Goal: Transaction & Acquisition: Subscribe to service/newsletter

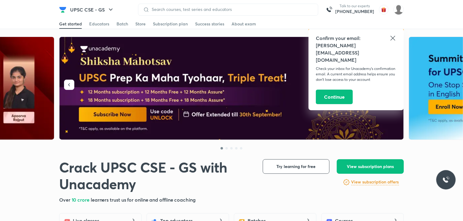
click at [393, 39] on icon at bounding box center [392, 38] width 7 height 7
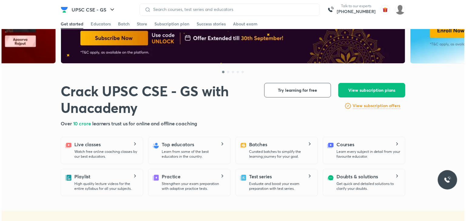
scroll to position [79, 0]
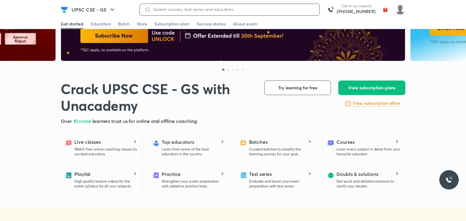
click at [248, 9] on input at bounding box center [233, 9] width 164 height 5
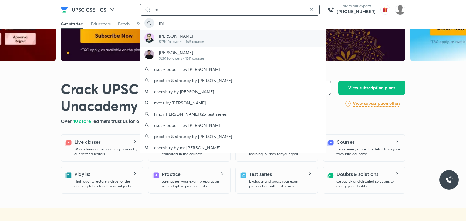
type input "mr"
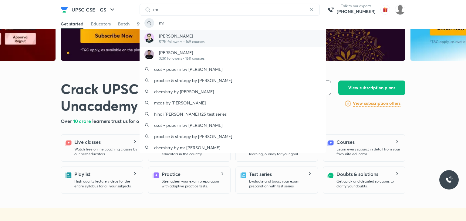
click at [201, 40] on p "517K followers • 169 courses" at bounding box center [181, 41] width 45 height 5
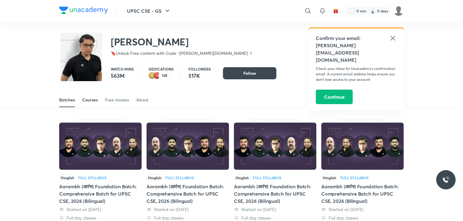
click at [89, 99] on div "Courses" at bounding box center [89, 100] width 15 height 6
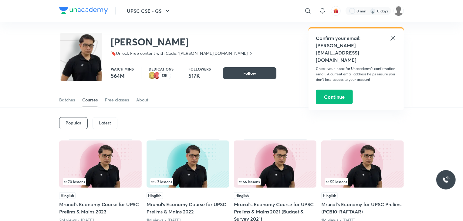
click at [393, 40] on icon at bounding box center [392, 38] width 7 height 7
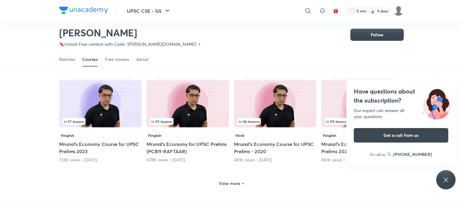
scroll to position [249, 0]
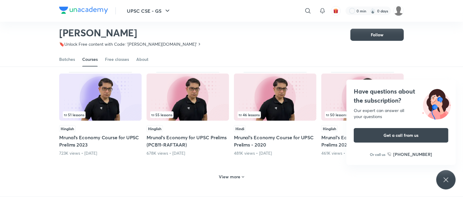
click at [454, 183] on div "Have questions about the subscription? Our expert can answer all your questions…" at bounding box center [445, 179] width 19 height 19
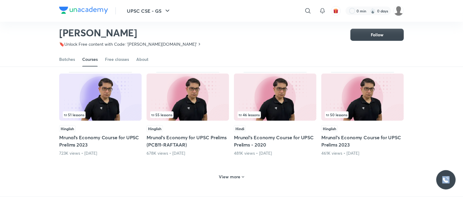
click at [454, 183] on div at bounding box center [445, 179] width 19 height 19
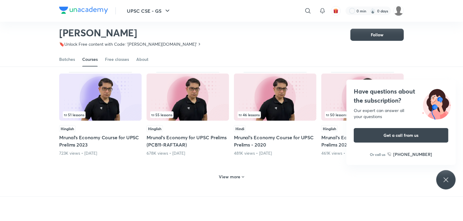
click at [445, 181] on icon at bounding box center [445, 179] width 7 height 7
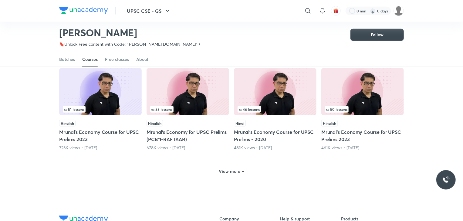
scroll to position [265, 0]
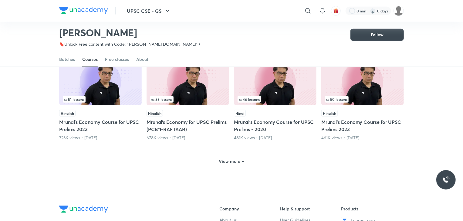
click at [235, 160] on h6 "View more" at bounding box center [230, 162] width 22 height 6
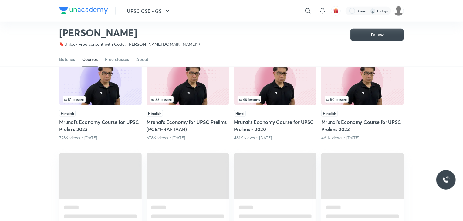
click at [235, 160] on span at bounding box center [275, 176] width 82 height 46
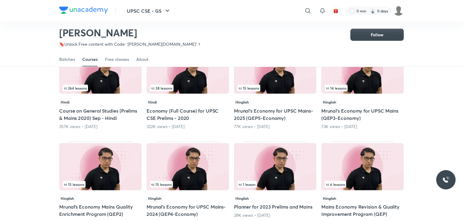
scroll to position [378, 0]
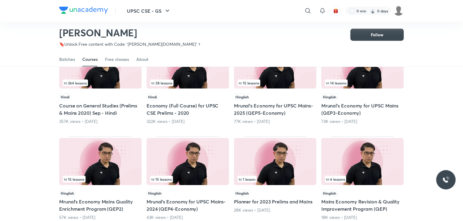
click at [272, 114] on h5 "Mrunal’s Economy for UPSC Mains-2025 (QEP5-Economy)" at bounding box center [275, 109] width 82 height 15
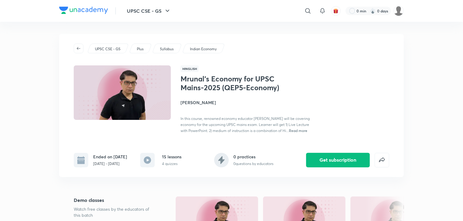
click at [143, 49] on p "Plus" at bounding box center [140, 48] width 7 height 5
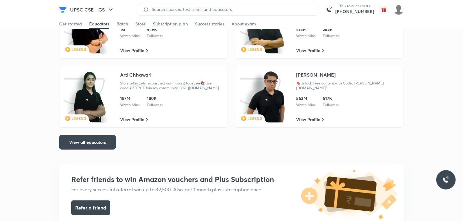
scroll to position [1074, 0]
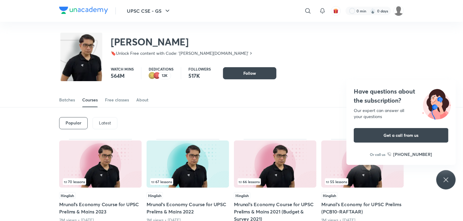
click at [446, 182] on icon at bounding box center [445, 179] width 7 height 7
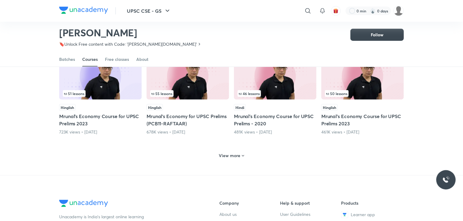
scroll to position [282, 0]
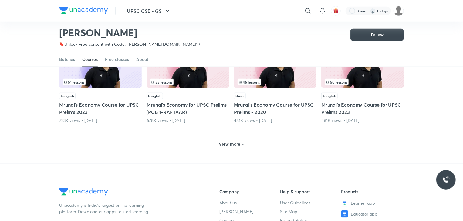
click at [243, 147] on div "View more" at bounding box center [231, 144] width 30 height 10
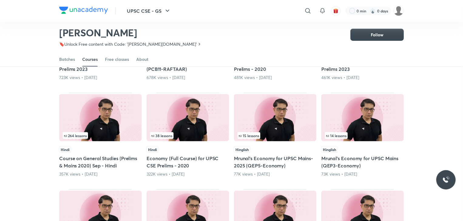
scroll to position [322, 0]
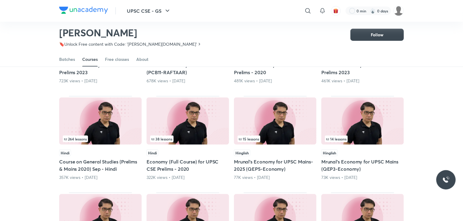
drag, startPoint x: 460, startPoint y: 97, endPoint x: 460, endPoint y: 92, distance: 5.2
click at [460, 94] on div "Popular Latest 70 lessons Hinglish Mrunal’s Economy Course for UPSC Prelims & M…" at bounding box center [231, 95] width 463 height 654
click at [276, 136] on div "15 lessons" at bounding box center [274, 139] width 75 height 7
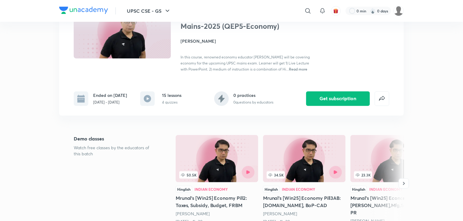
scroll to position [59, 0]
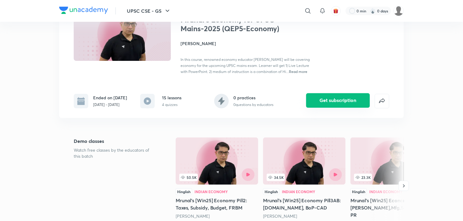
click at [353, 100] on button "Get subscription" at bounding box center [338, 100] width 64 height 15
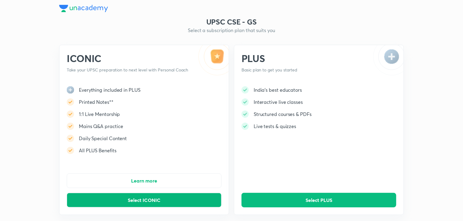
click at [159, 202] on span "Select ICONIC" at bounding box center [144, 200] width 33 height 6
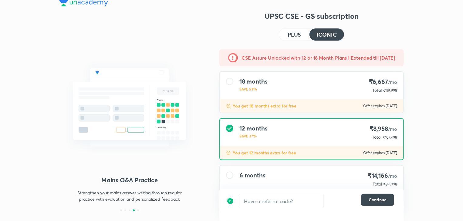
scroll to position [36, 0]
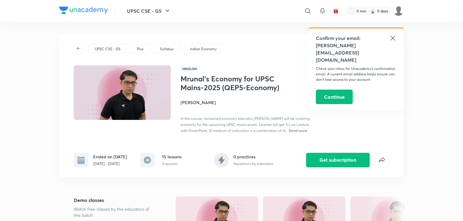
click at [296, 131] on span "Read more" at bounding box center [298, 130] width 18 height 5
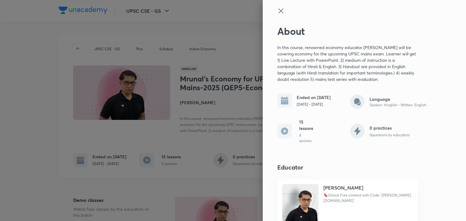
click at [277, 12] on icon at bounding box center [280, 10] width 7 height 7
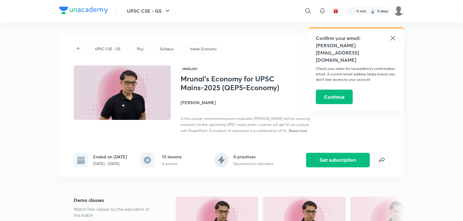
click at [391, 41] on icon at bounding box center [392, 38] width 7 height 7
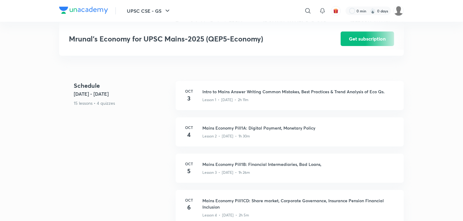
scroll to position [249, 0]
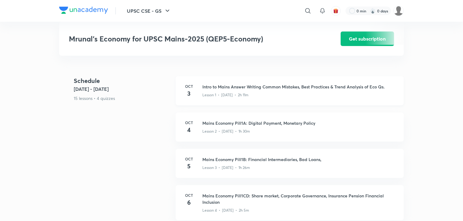
click at [350, 91] on div "Oct 3 Intro to Mains Answer Writing Common Mistakes, Best Practices & Trend Ana…" at bounding box center [290, 90] width 228 height 29
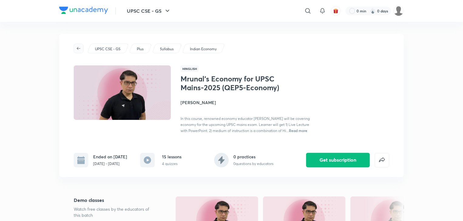
click at [78, 50] on icon "button" at bounding box center [78, 48] width 5 height 5
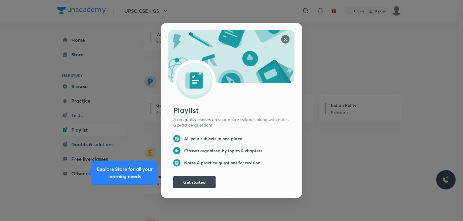
scroll to position [622, 0]
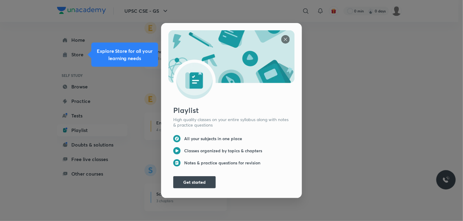
click at [283, 38] on img at bounding box center [285, 39] width 8 height 8
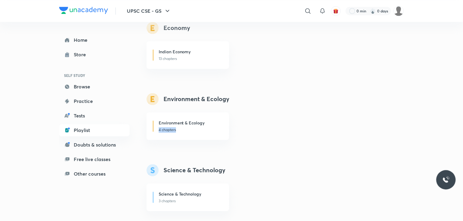
drag, startPoint x: 462, startPoint y: 118, endPoint x: 465, endPoint y: 129, distance: 11.7
click at [462, 129] on html "UPSC CSE - GS ​ 0 min 0 days Home Store SELF STUDY Browse Practice Tests Playli…" at bounding box center [231, 13] width 463 height 1270
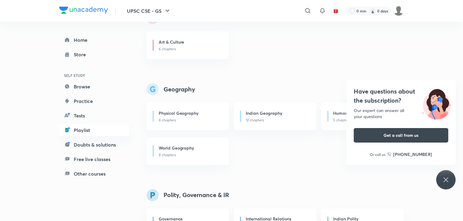
scroll to position [384, 0]
click at [447, 176] on icon at bounding box center [445, 179] width 7 height 7
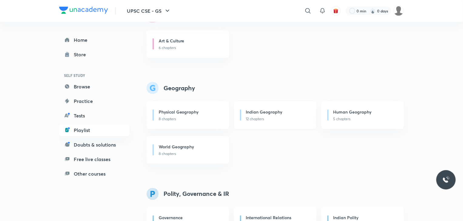
click at [280, 122] on div "Indian Geography 12 chapters" at bounding box center [275, 116] width 82 height 28
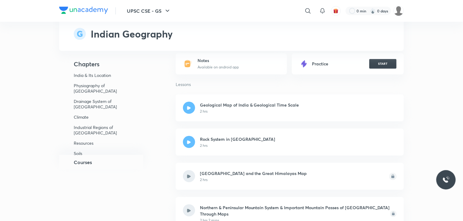
scroll to position [112, 0]
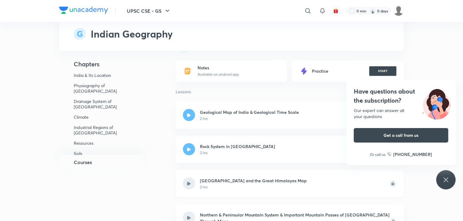
click at [255, 192] on div "Jammu & Kashmir and the Great Himalayas Map 2 hrs" at bounding box center [290, 183] width 228 height 27
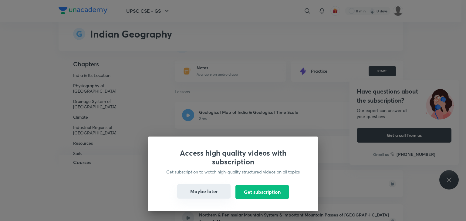
click at [201, 191] on button "Maybe later" at bounding box center [203, 191] width 53 height 15
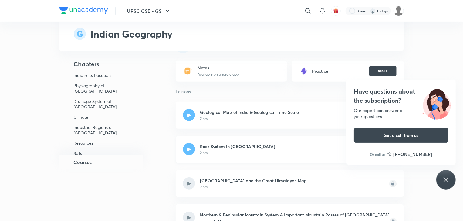
click at [209, 156] on div "Rock System in India 2 hrs" at bounding box center [290, 149] width 228 height 27
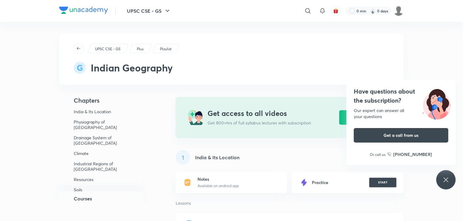
click at [450, 183] on div "Have questions about the subscription? Our expert can answer all your questions…" at bounding box center [445, 179] width 19 height 19
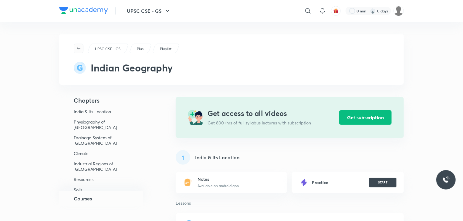
click at [75, 46] on span "button" at bounding box center [78, 48] width 9 height 5
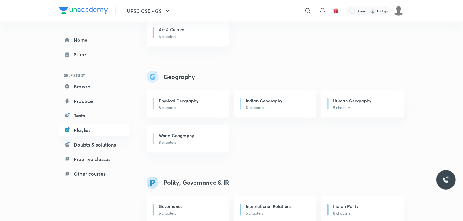
scroll to position [457, 0]
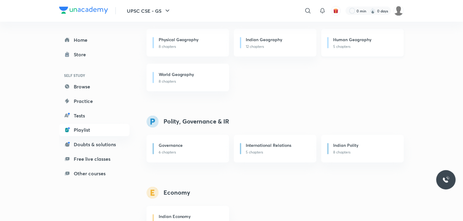
click at [359, 51] on div "Human Geography 5 chapters" at bounding box center [362, 43] width 82 height 28
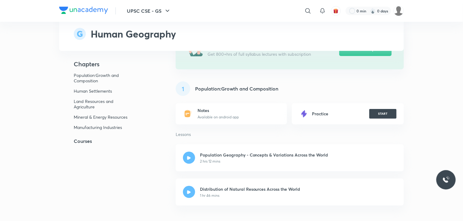
scroll to position [52, 0]
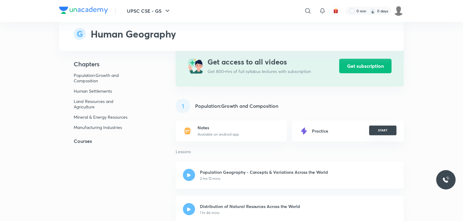
click at [390, 131] on button "START" at bounding box center [382, 131] width 27 height 10
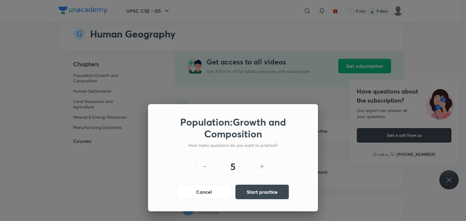
click at [204, 165] on icon at bounding box center [204, 166] width 7 height 7
click at [278, 189] on button "Start practice" at bounding box center [261, 191] width 53 height 15
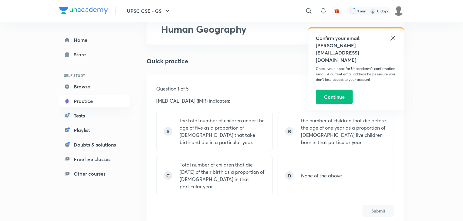
scroll to position [26, 0]
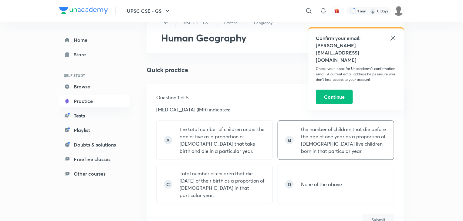
click at [354, 145] on p "the number of children that die before the age of one year as a proportion of 1…" at bounding box center [343, 140] width 85 height 29
click at [379, 217] on button "Submit" at bounding box center [378, 219] width 32 height 12
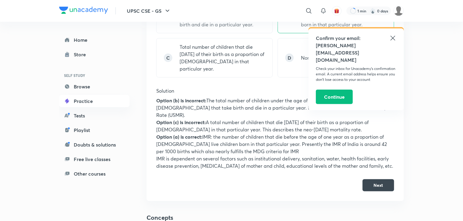
scroll to position [152, 0]
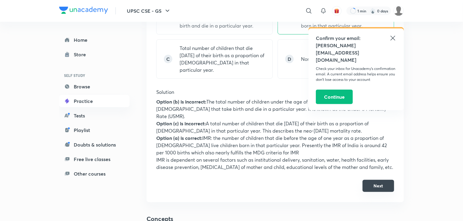
click at [386, 180] on button "Next" at bounding box center [378, 186] width 32 height 12
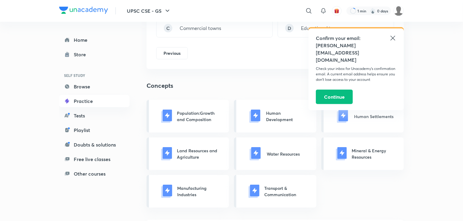
scroll to position [0, 0]
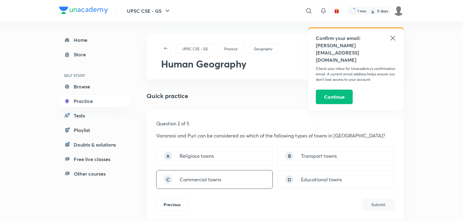
click at [223, 181] on div "C Commercial towns" at bounding box center [214, 179] width 116 height 19
click at [381, 208] on button "Submit" at bounding box center [378, 204] width 32 height 12
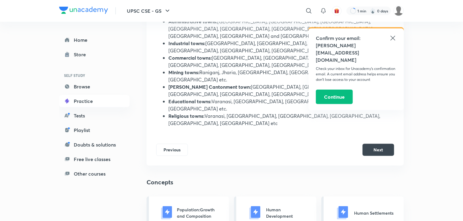
scroll to position [221, 0]
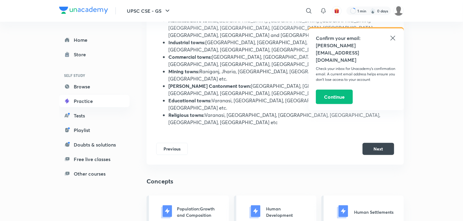
click at [286, 196] on div "Human Development" at bounding box center [275, 212] width 82 height 33
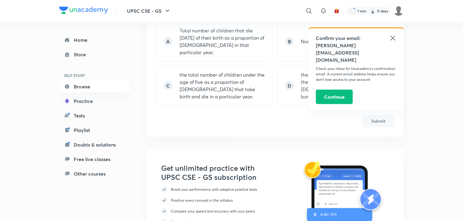
scroll to position [63, 0]
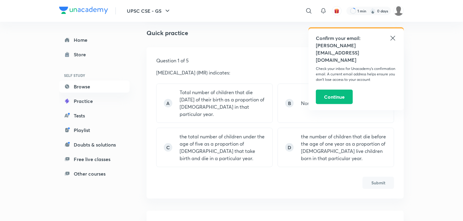
click at [393, 35] on icon at bounding box center [392, 38] width 7 height 7
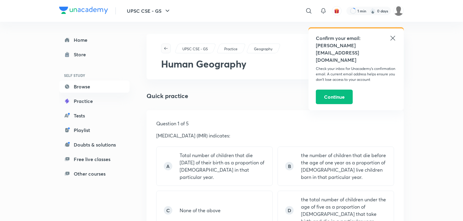
click at [167, 50] on icon "button" at bounding box center [165, 48] width 5 height 5
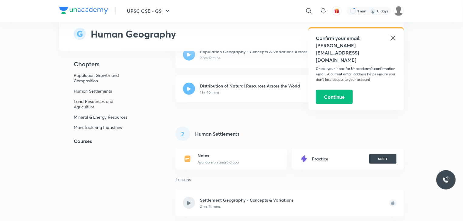
scroll to position [169, 0]
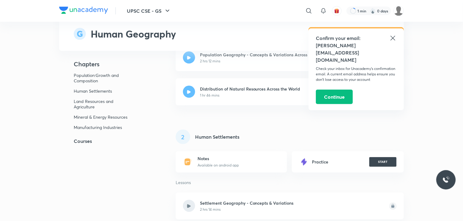
click at [393, 39] on icon at bounding box center [392, 38] width 7 height 7
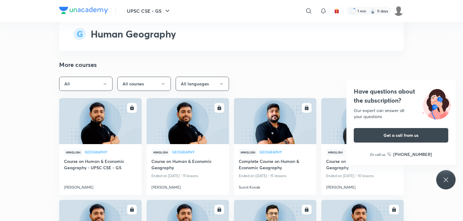
scroll to position [800, 0]
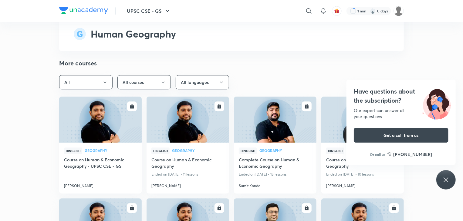
click at [450, 182] on div "Have questions about the subscription? Our expert can answer all your questions…" at bounding box center [445, 179] width 19 height 19
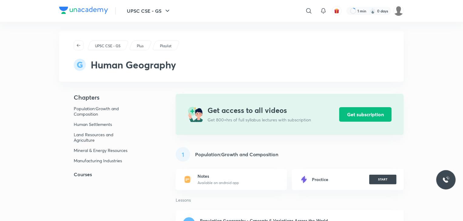
scroll to position [0, 0]
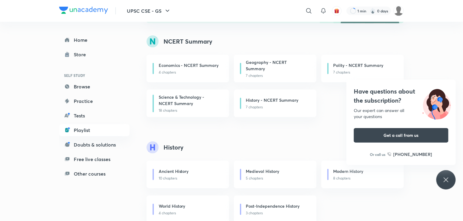
scroll to position [149, 0]
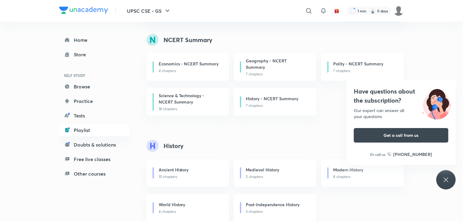
click at [446, 182] on icon at bounding box center [445, 179] width 7 height 7
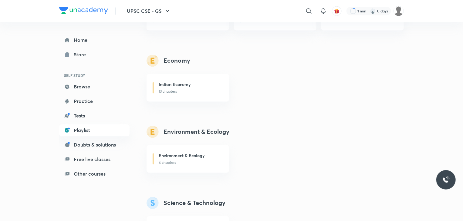
scroll to position [587, 0]
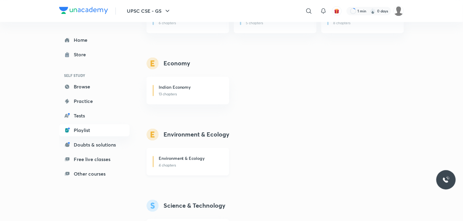
click at [189, 160] on h6 "Environment & Ecology" at bounding box center [182, 158] width 46 height 6
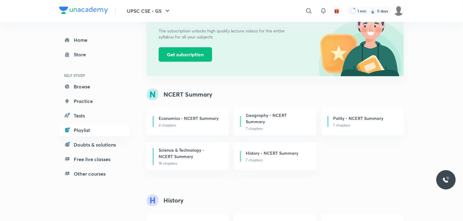
scroll to position [97, 0]
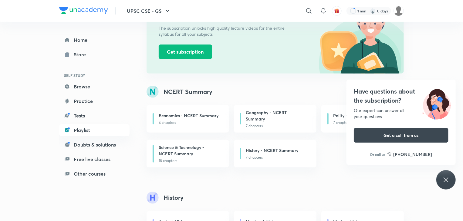
click at [446, 181] on icon at bounding box center [445, 179] width 7 height 7
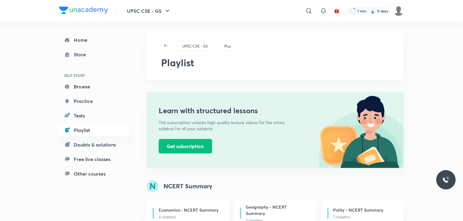
scroll to position [0, 0]
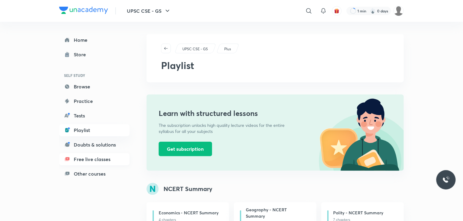
click at [96, 158] on link "Free live classes" at bounding box center [94, 159] width 70 height 12
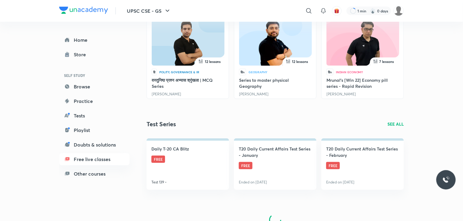
scroll to position [222, 0]
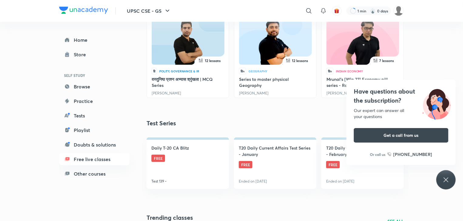
click at [444, 181] on icon at bounding box center [445, 179] width 7 height 7
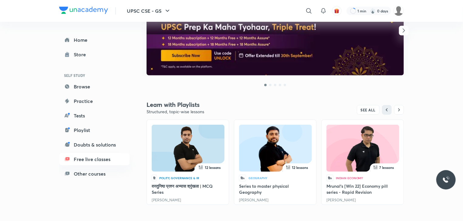
scroll to position [149, 0]
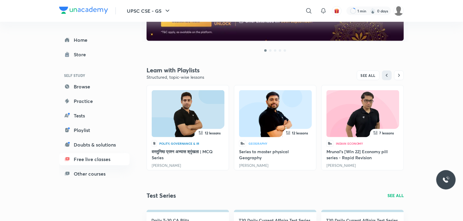
click at [263, 119] on img at bounding box center [275, 115] width 52 height 47
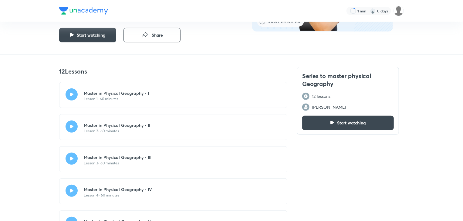
scroll to position [97, 0]
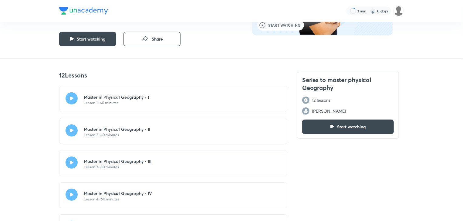
click at [178, 99] on div "Master in Physical Geography - I Lesson 1 • 60 minutes" at bounding box center [173, 99] width 228 height 26
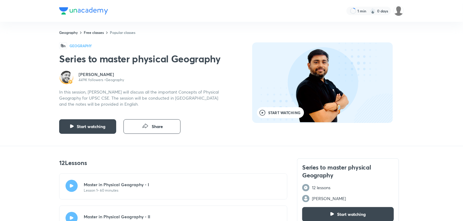
scroll to position [0, 0]
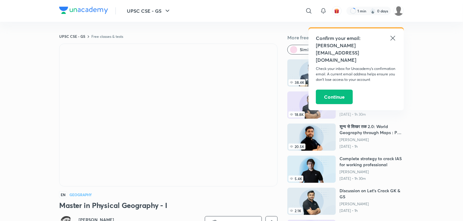
click at [393, 40] on icon at bounding box center [392, 38] width 7 height 7
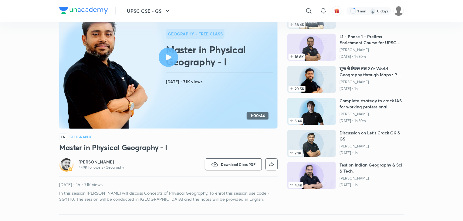
scroll to position [56, 0]
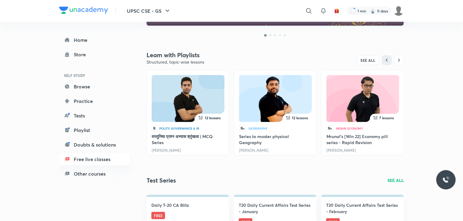
scroll to position [166, 0]
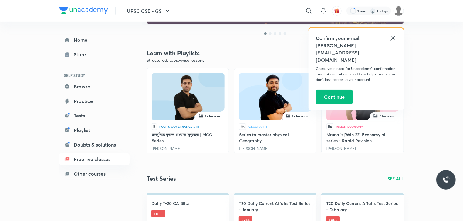
click at [352, 110] on img at bounding box center [363, 98] width 52 height 47
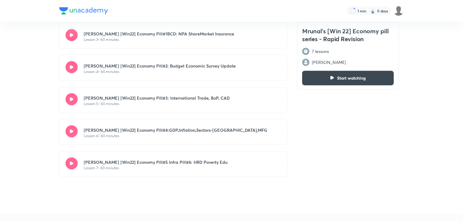
scroll to position [239, 0]
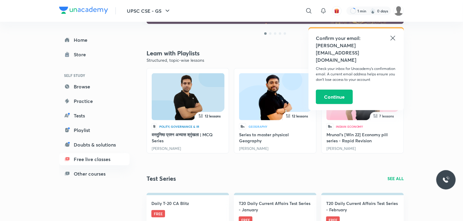
click at [392, 37] on icon at bounding box center [392, 38] width 5 height 5
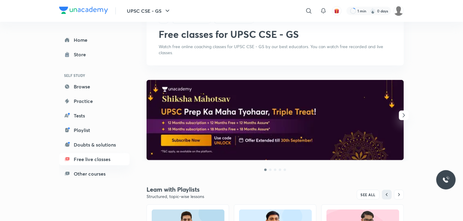
scroll to position [32, 0]
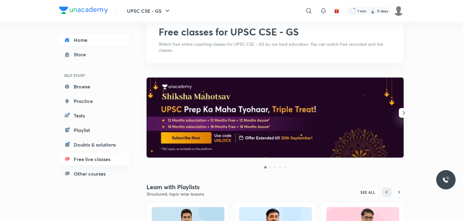
click at [87, 41] on link "Home" at bounding box center [94, 40] width 70 height 12
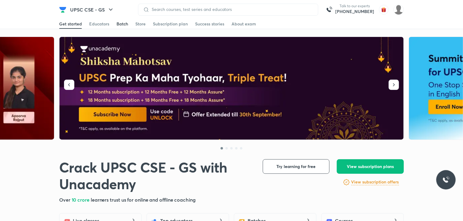
click at [123, 24] on div "Batch" at bounding box center [122, 24] width 12 height 6
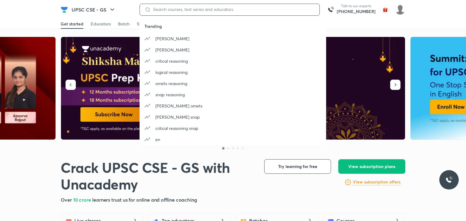
click at [298, 8] on input at bounding box center [233, 9] width 164 height 5
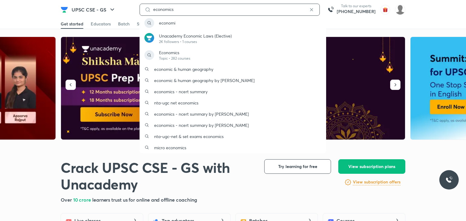
type input "economics"
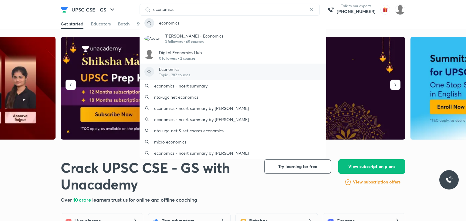
click at [209, 72] on div "Economics Topic • 282 courses" at bounding box center [232, 72] width 186 height 17
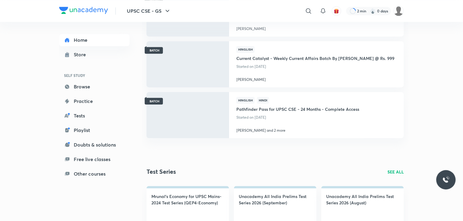
scroll to position [664, 0]
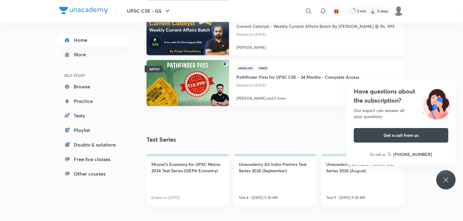
click at [442, 183] on icon at bounding box center [445, 179] width 7 height 7
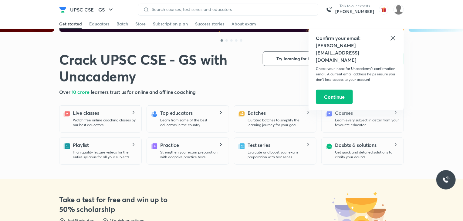
scroll to position [301, 0]
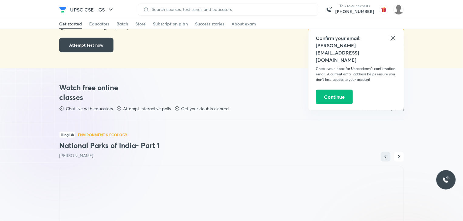
click at [392, 40] on icon at bounding box center [392, 38] width 7 height 7
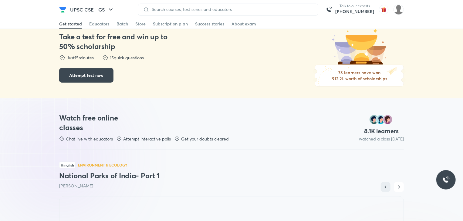
scroll to position [0, 0]
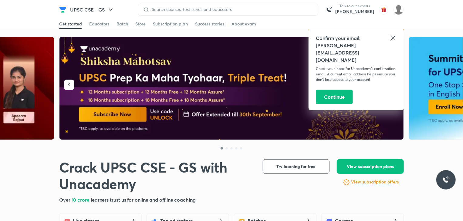
click at [394, 39] on icon at bounding box center [392, 38] width 5 height 5
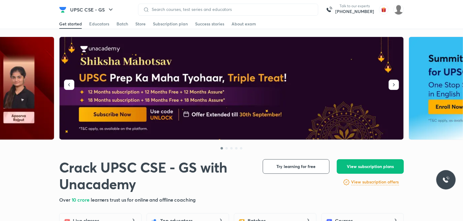
drag, startPoint x: 457, startPoint y: 5, endPoint x: 457, endPoint y: -6, distance: 10.9
click at [284, 168] on span "Try learning for free" at bounding box center [295, 167] width 39 height 6
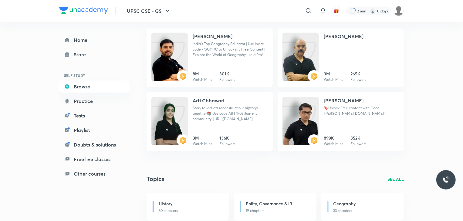
scroll to position [256, 0]
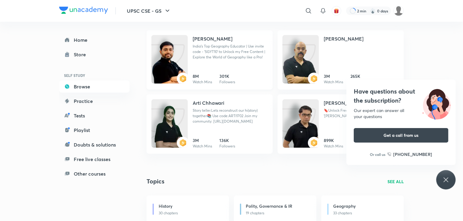
click at [219, 61] on div "[PERSON_NAME] India's Top Geography Educator | Use invite code - 'SGYT10' to Un…" at bounding box center [229, 50] width 75 height 30
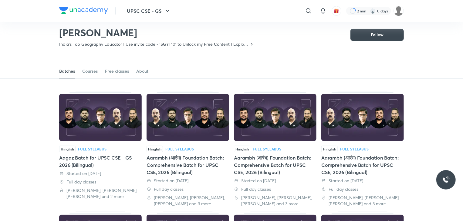
scroll to position [11, 0]
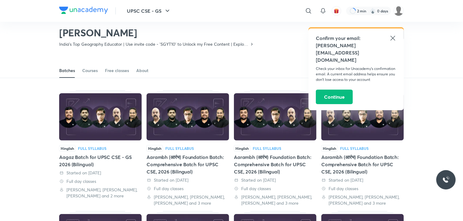
click at [392, 38] on icon at bounding box center [392, 38] width 7 height 7
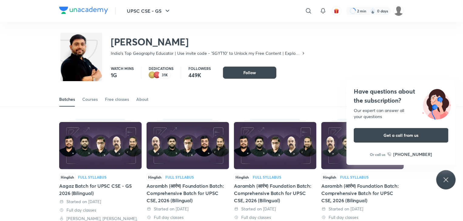
scroll to position [4, 0]
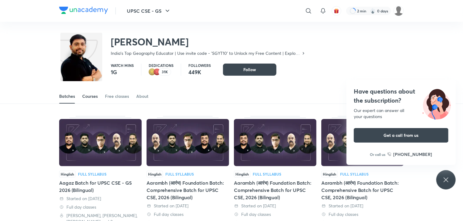
click at [87, 97] on div "Courses" at bounding box center [89, 96] width 15 height 6
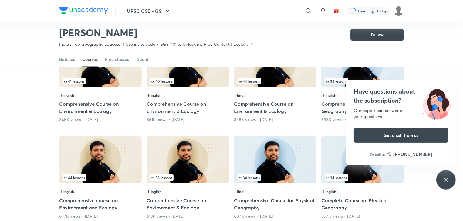
scroll to position [84, 0]
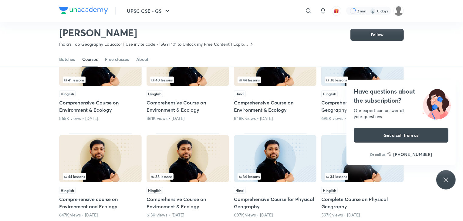
click at [445, 179] on icon at bounding box center [445, 179] width 7 height 7
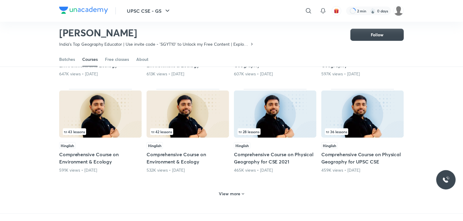
scroll to position [242, 0]
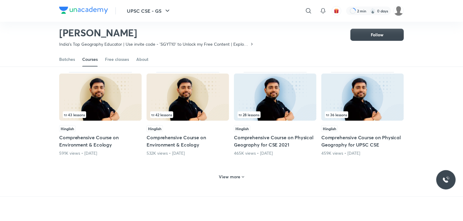
click at [229, 176] on h6 "View more" at bounding box center [230, 177] width 22 height 6
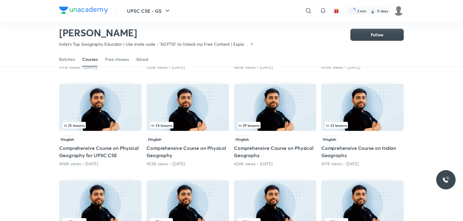
scroll to position [327, 0]
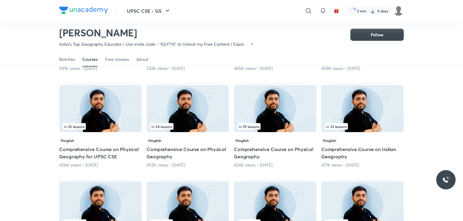
click at [374, 112] on img at bounding box center [362, 108] width 82 height 47
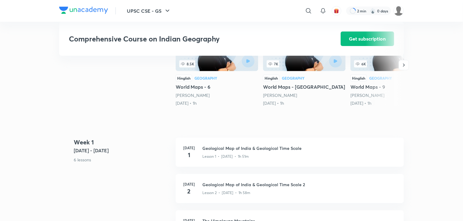
scroll to position [170, 0]
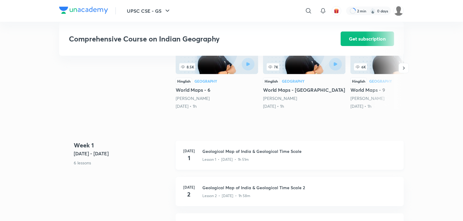
click at [255, 152] on h3 "Geological Map of India & Geological Time Scale" at bounding box center [299, 151] width 194 height 6
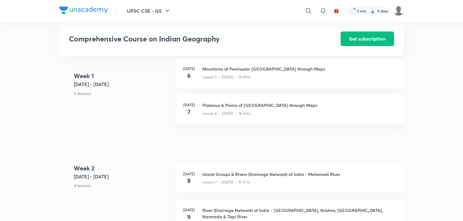
scroll to position [275, 0]
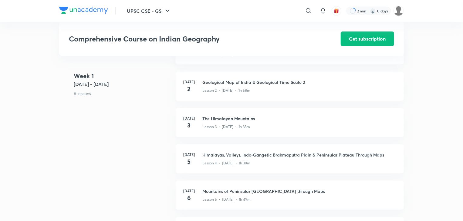
drag, startPoint x: 460, startPoint y: 62, endPoint x: 457, endPoint y: 55, distance: 8.0
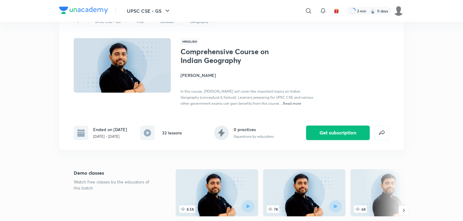
scroll to position [0, 0]
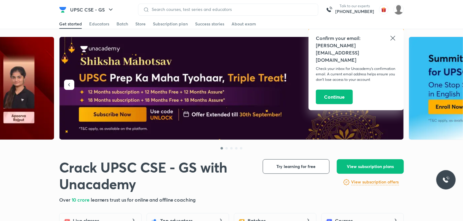
click at [394, 38] on icon at bounding box center [392, 38] width 7 height 7
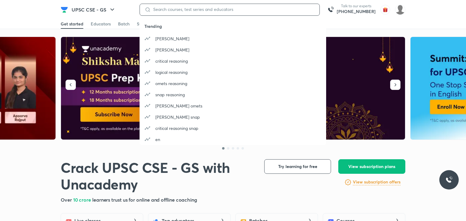
click at [253, 8] on input at bounding box center [233, 9] width 164 height 5
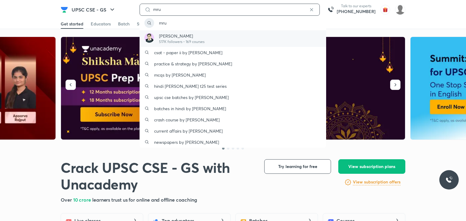
type input "mru"
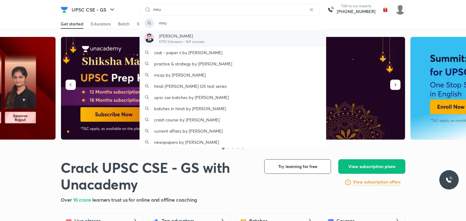
click at [204, 39] on p "517K followers • 169 courses" at bounding box center [181, 41] width 45 height 5
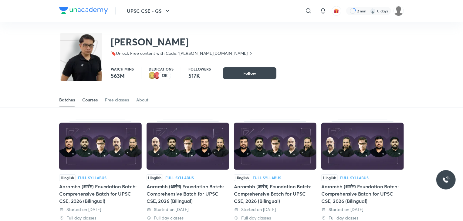
click at [92, 102] on div "Courses" at bounding box center [89, 100] width 15 height 6
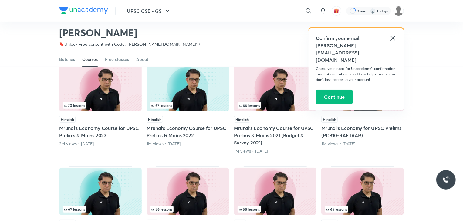
scroll to position [64, 0]
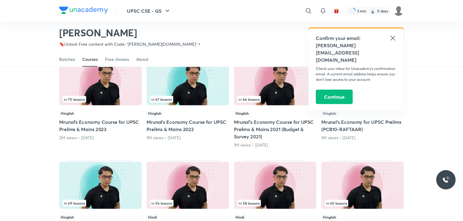
click at [391, 40] on icon at bounding box center [392, 38] width 7 height 7
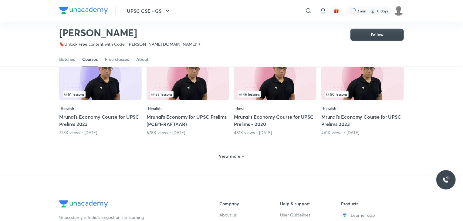
scroll to position [270, 0]
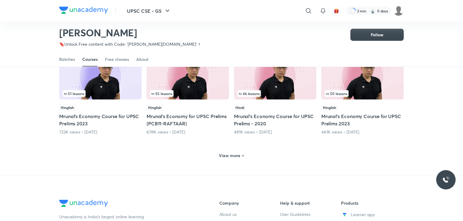
click at [230, 153] on h6 "View more" at bounding box center [230, 156] width 22 height 6
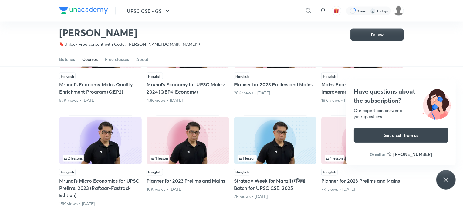
scroll to position [501, 0]
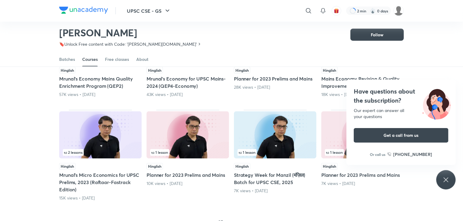
click at [452, 172] on div "Have questions about the subscription? Our expert can answer all your questions…" at bounding box center [445, 179] width 19 height 19
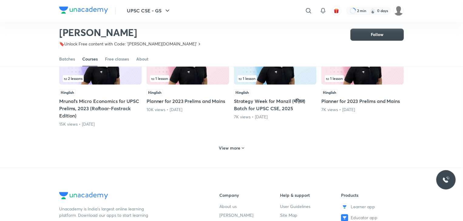
scroll to position [586, 0]
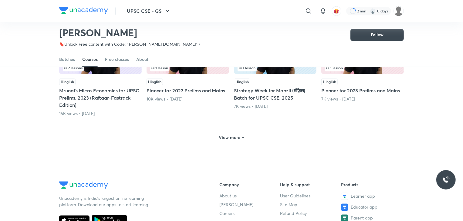
click at [228, 143] on div "View more" at bounding box center [231, 137] width 344 height 16
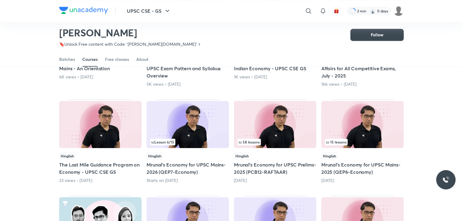
scroll to position [731, 0]
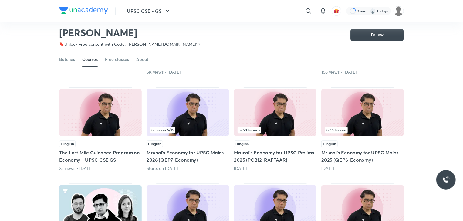
click at [261, 144] on div "Hinglish" at bounding box center [275, 144] width 82 height 7
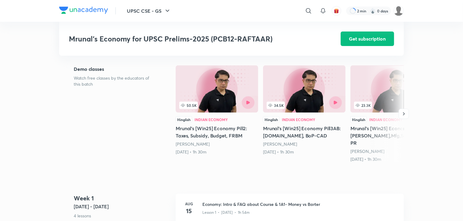
scroll to position [158, 0]
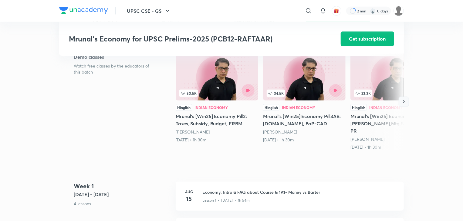
click at [405, 104] on icon "button" at bounding box center [403, 102] width 6 height 6
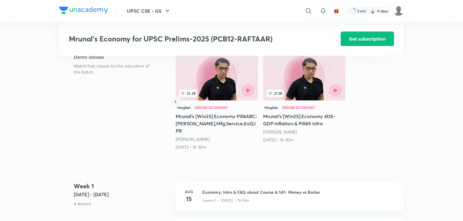
click at [178, 105] on icon "button" at bounding box center [175, 102] width 6 height 6
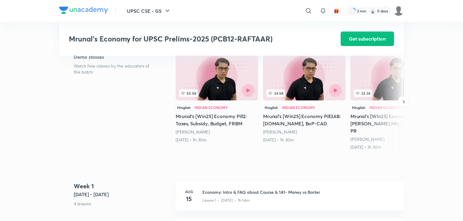
click at [178, 101] on img at bounding box center [217, 76] width 82 height 47
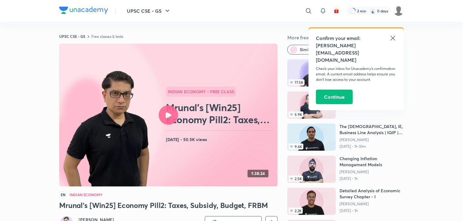
click at [392, 38] on icon at bounding box center [392, 38] width 7 height 7
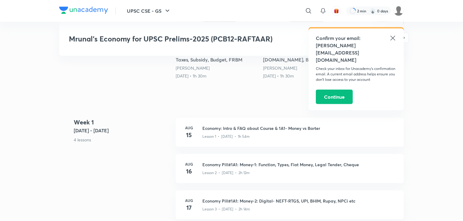
scroll to position [217, 0]
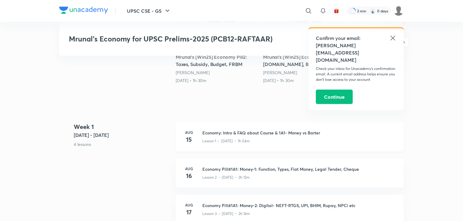
click at [252, 144] on div "[DATE] Economy: Intro & FAQ about Course & 1A1- Money vs Barter Lesson 1 • [DAT…" at bounding box center [290, 136] width 228 height 29
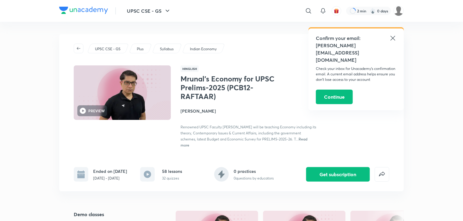
click at [107, 177] on p "[DATE] - [DATE]" at bounding box center [110, 178] width 34 height 5
click at [151, 174] on rect at bounding box center [147, 174] width 15 height 15
click at [151, 177] on icon at bounding box center [147, 174] width 15 height 15
click at [230, 179] on div "0 practices 0 questions by educators" at bounding box center [243, 174] width 59 height 15
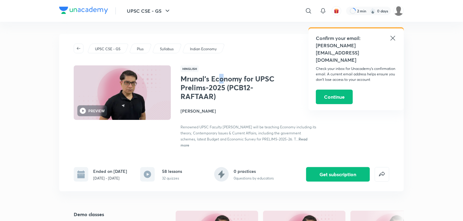
click at [219, 80] on h1 "Mrunal’s Economy for UPSC Prelims-2025 (PCB12-RAFTAAR)" at bounding box center [229, 88] width 99 height 26
click at [164, 48] on p "Syllabus" at bounding box center [167, 48] width 14 height 5
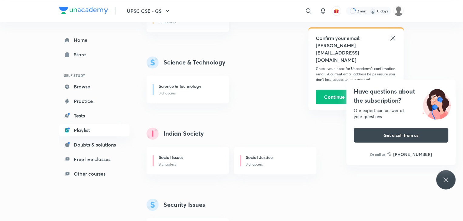
scroll to position [744, 0]
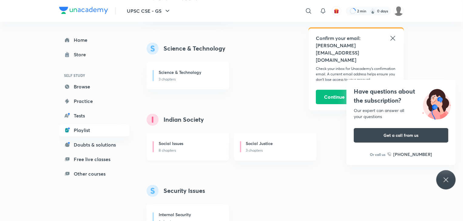
click at [165, 149] on p "8 chapters" at bounding box center [190, 150] width 63 height 5
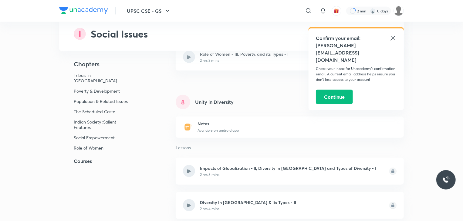
scroll to position [1201, 0]
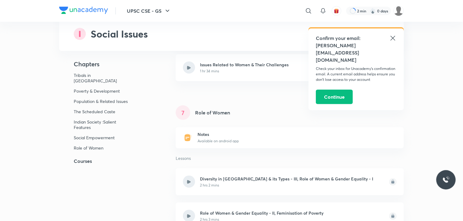
click at [392, 39] on icon at bounding box center [392, 38] width 7 height 7
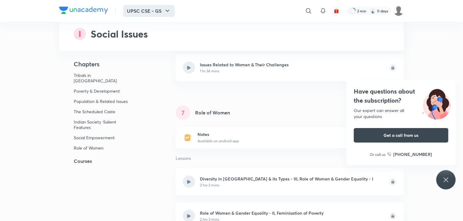
click at [159, 9] on button "UPSC CSE - GS" at bounding box center [149, 11] width 52 height 12
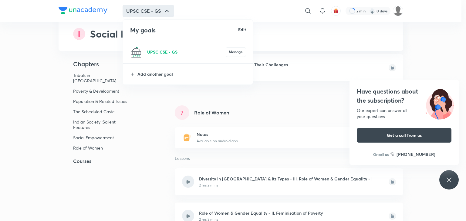
click at [178, 53] on p "UPSC CSE - GS" at bounding box center [186, 52] width 79 height 6
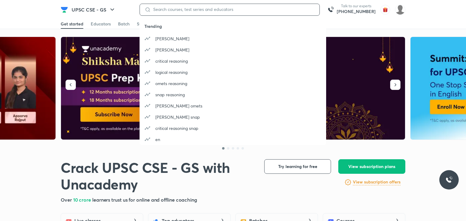
click at [241, 8] on input at bounding box center [233, 9] width 164 height 5
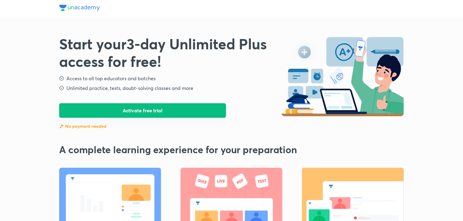
click at [172, 114] on button "Activate free trial" at bounding box center [142, 110] width 167 height 15
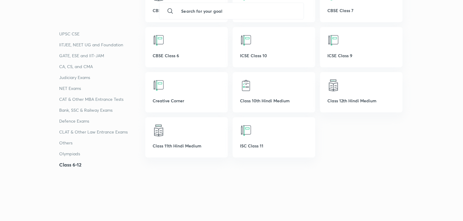
scroll to position [1875, 0]
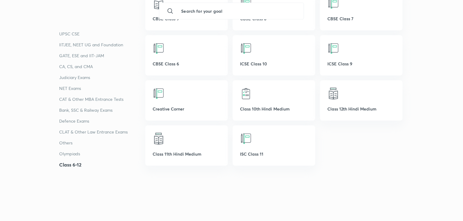
click at [89, 32] on p "UPSC CSE" at bounding box center [102, 33] width 86 height 7
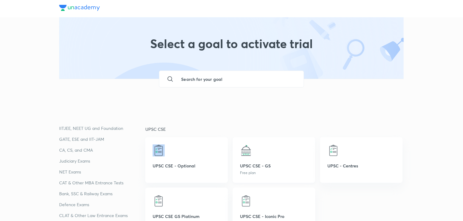
scroll to position [24, 0]
click at [386, 183] on div "UPSC CSE - Optional UPSC CSE - GS Free plan UPSC - Centres UPSC CSE GS Platinum…" at bounding box center [274, 180] width 258 height 96
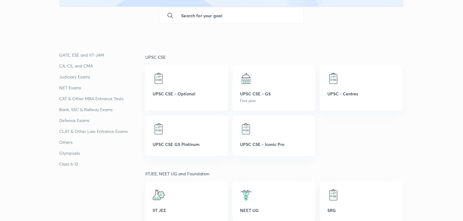
scroll to position [73, 0]
click at [170, 81] on div at bounding box center [186, 78] width 68 height 12
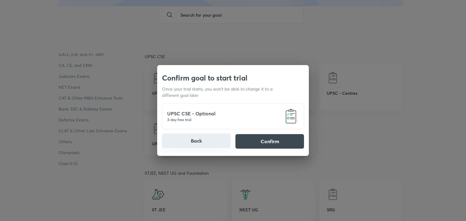
click at [182, 142] on button "Back" at bounding box center [196, 141] width 69 height 15
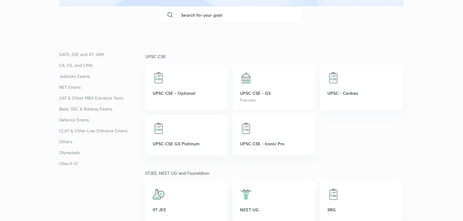
click at [248, 91] on p "UPSC CSE - GS" at bounding box center [274, 93] width 68 height 6
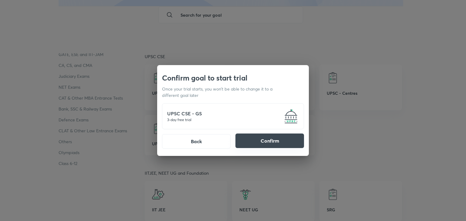
click at [271, 143] on button "Confirm" at bounding box center [269, 141] width 69 height 15
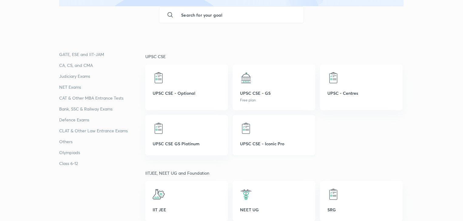
click at [252, 136] on div "UPSC CSE - Iconic Pro" at bounding box center [274, 135] width 82 height 40
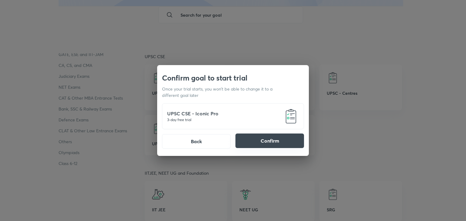
click at [276, 144] on button "Confirm" at bounding box center [269, 141] width 69 height 15
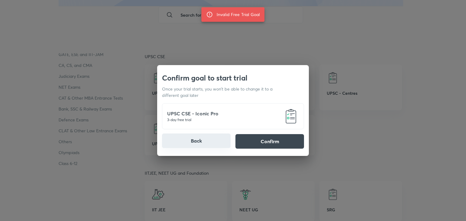
click at [203, 141] on button "Back" at bounding box center [196, 141] width 69 height 15
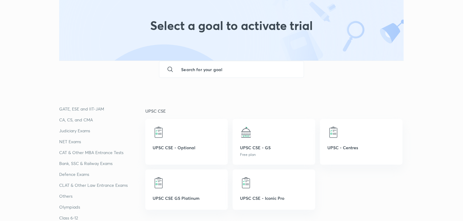
scroll to position [0, 0]
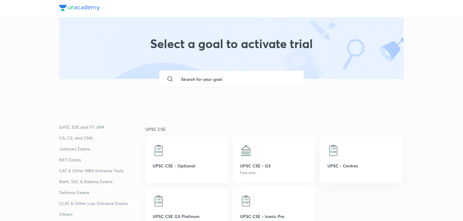
click at [258, 159] on div "UPSC CSE - GS Free plan" at bounding box center [274, 160] width 82 height 46
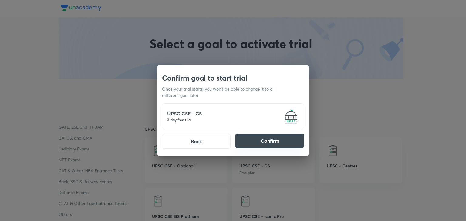
click at [244, 141] on button "Confirm" at bounding box center [269, 141] width 69 height 15
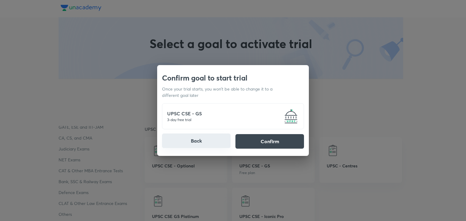
click at [198, 142] on button "Back" at bounding box center [196, 141] width 69 height 15
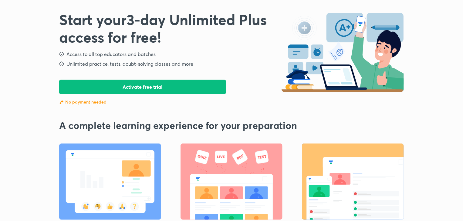
scroll to position [24, 0]
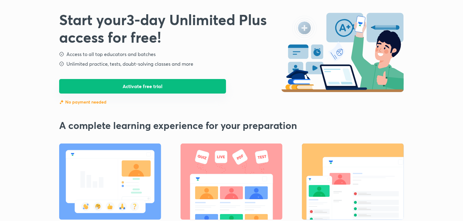
click at [176, 88] on button "Activate free trial" at bounding box center [142, 86] width 167 height 15
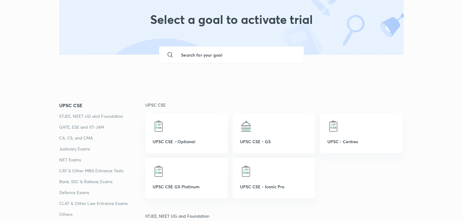
scroll to position [0, 0]
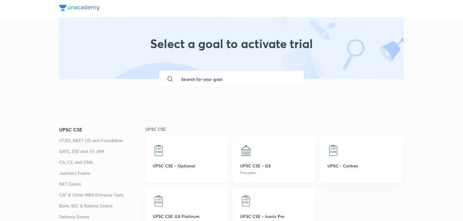
click at [160, 148] on img at bounding box center [158, 151] width 12 height 12
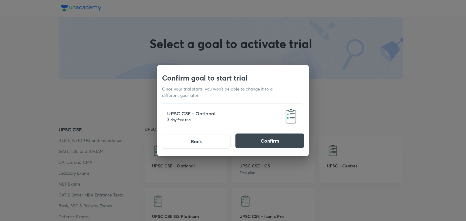
click at [275, 139] on button "Confirm" at bounding box center [269, 141] width 69 height 15
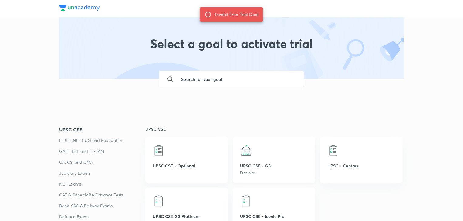
click at [246, 159] on div "UPSC CSE - GS Free plan" at bounding box center [274, 160] width 82 height 46
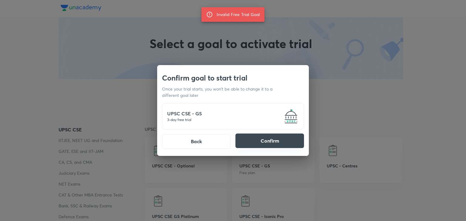
click at [273, 139] on button "Confirm" at bounding box center [269, 141] width 69 height 15
click at [274, 145] on button "Confirm" at bounding box center [269, 141] width 69 height 15
click at [301, 79] on div "Confirm goal to start trial Once your trial starts, you won’t be able to change…" at bounding box center [233, 85] width 142 height 26
click at [305, 80] on div "Confirm goal to start trial Once your trial starts, you won’t be able to change…" at bounding box center [233, 109] width 152 height 89
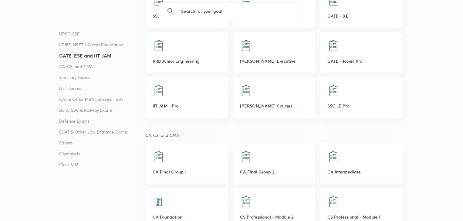
scroll to position [1007, 0]
